Goal: Obtain resource: Obtain resource

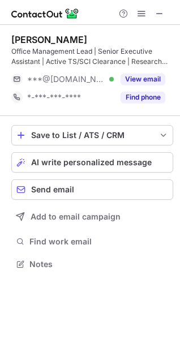
scroll to position [256, 180]
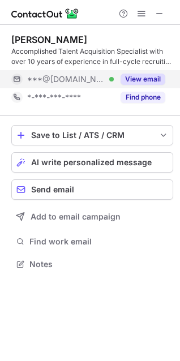
click at [135, 75] on button "View email" at bounding box center [143, 79] width 45 height 11
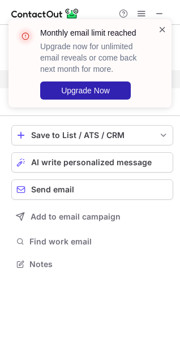
click at [162, 28] on span at bounding box center [162, 29] width 9 height 11
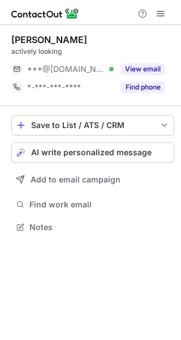
scroll to position [219, 181]
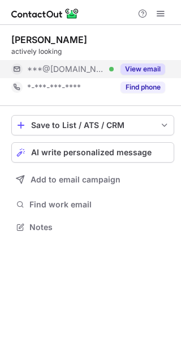
click at [144, 66] on button "View email" at bounding box center [143, 68] width 45 height 11
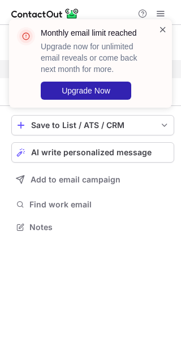
click at [163, 26] on span at bounding box center [163, 29] width 9 height 11
